Goal: Book appointment/travel/reservation

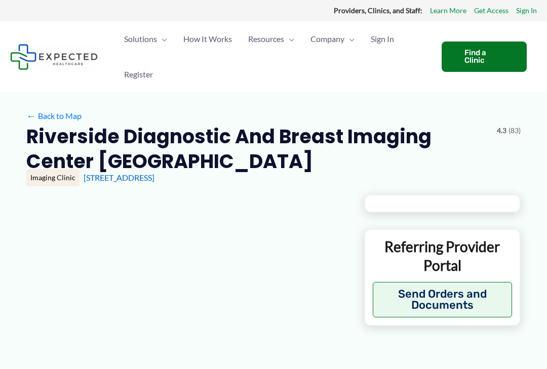
type input "**********"
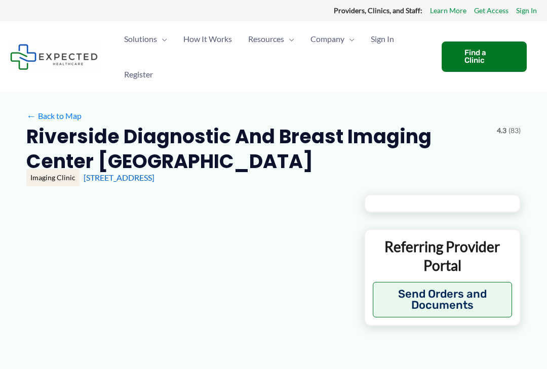
type input "**********"
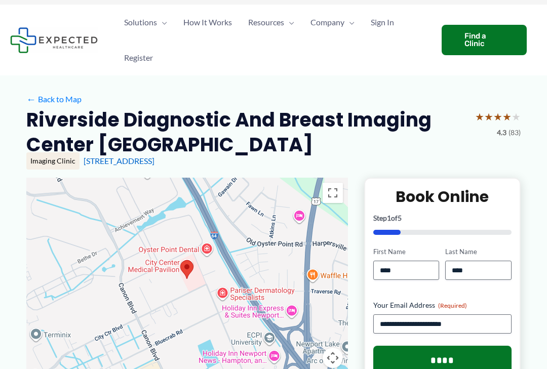
scroll to position [18, 0]
